Goal: Task Accomplishment & Management: Manage account settings

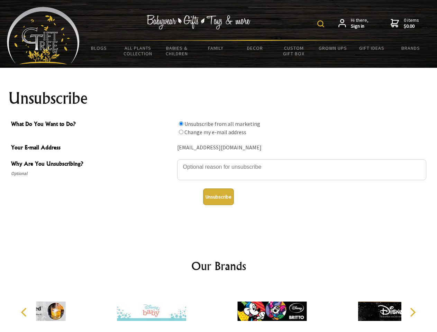
click at [322, 24] on img at bounding box center [320, 23] width 7 height 7
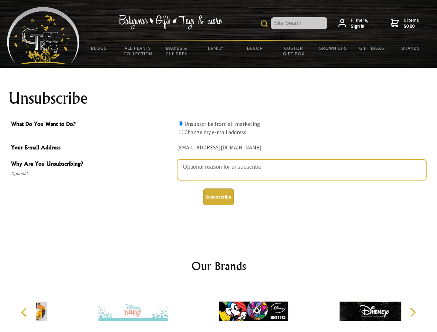
click at [219, 162] on textarea "Why Are You Unsubscribing?" at bounding box center [301, 170] width 249 height 21
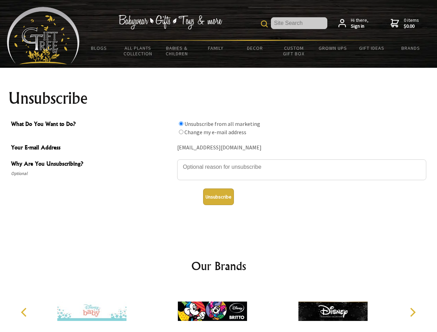
click at [181, 124] on input "What Do You Want to Do?" at bounding box center [181, 124] width 5 height 5
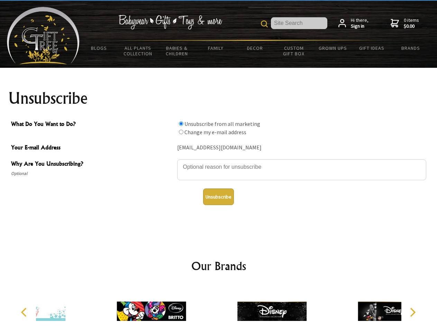
click at [181, 132] on input "What Do You Want to Do?" at bounding box center [181, 132] width 5 height 5
radio input "true"
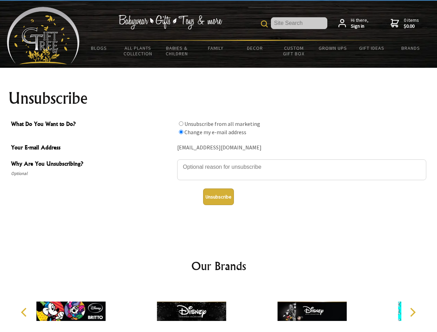
click at [218, 197] on button "Unsubscribe" at bounding box center [218, 197] width 31 height 17
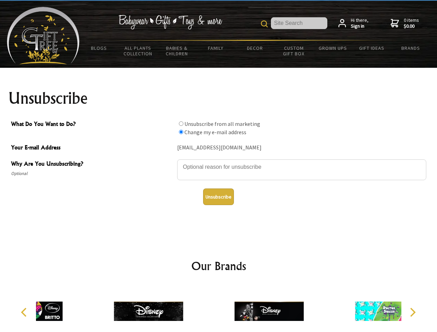
click at [219, 309] on div at bounding box center [269, 313] width 120 height 54
click at [25, 313] on icon "Previous" at bounding box center [24, 312] width 9 height 9
click at [413, 313] on icon "Next" at bounding box center [412, 312] width 9 height 9
